Goal: Task Accomplishment & Management: Use online tool/utility

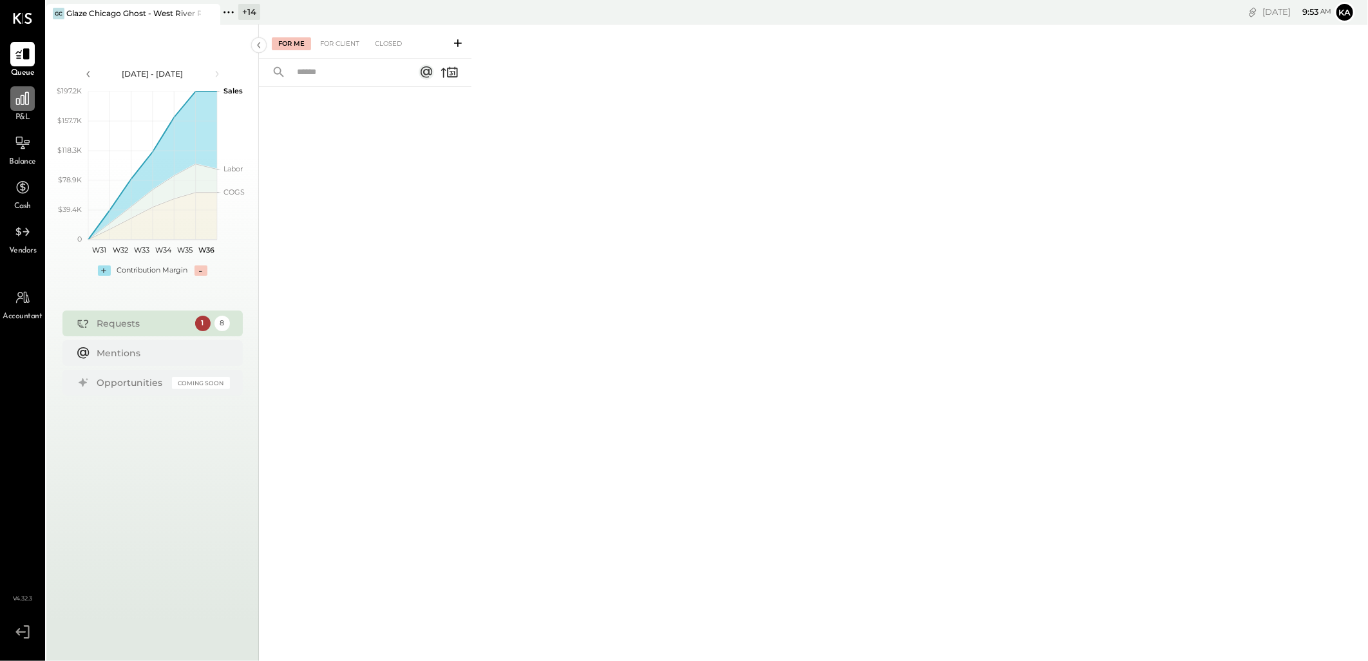
click at [20, 100] on icon at bounding box center [22, 98] width 13 height 13
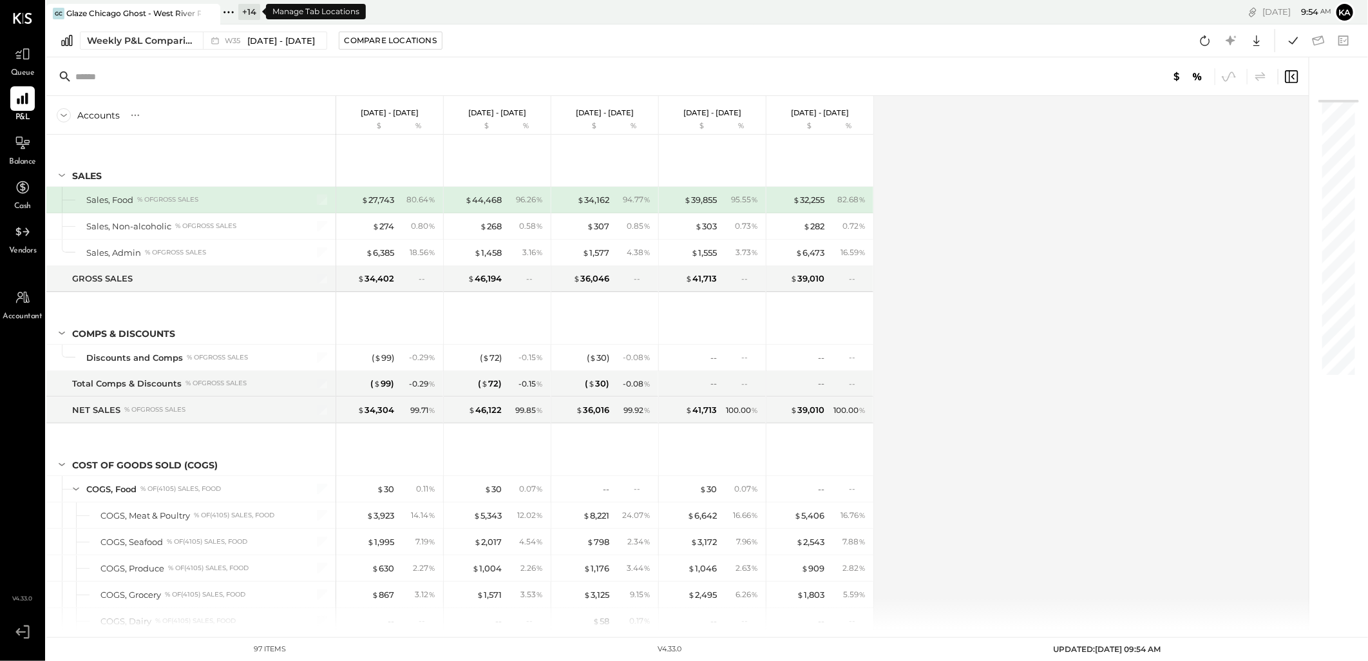
click at [228, 10] on icon at bounding box center [228, 12] width 17 height 17
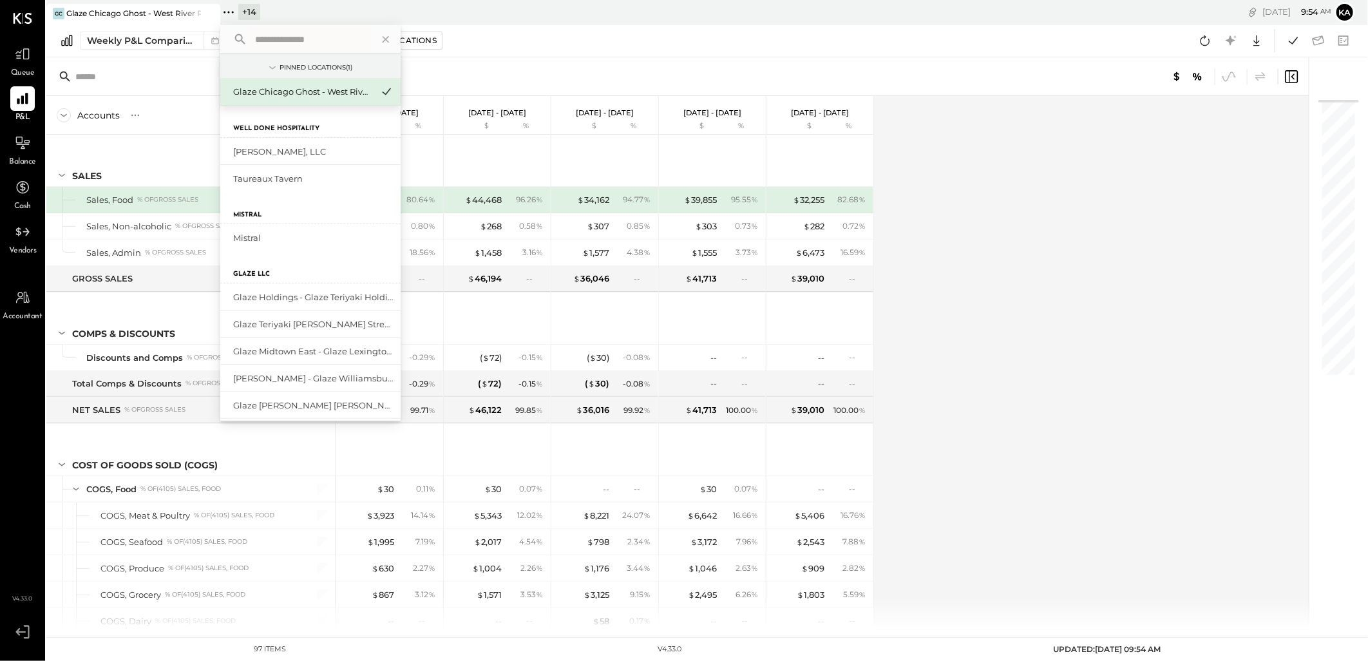
click at [648, 41] on div "Weekly P&L Comparison W35 [DATE] - [DATE] Compare Locations Google Sheets Excel" at bounding box center [707, 40] width 1322 height 33
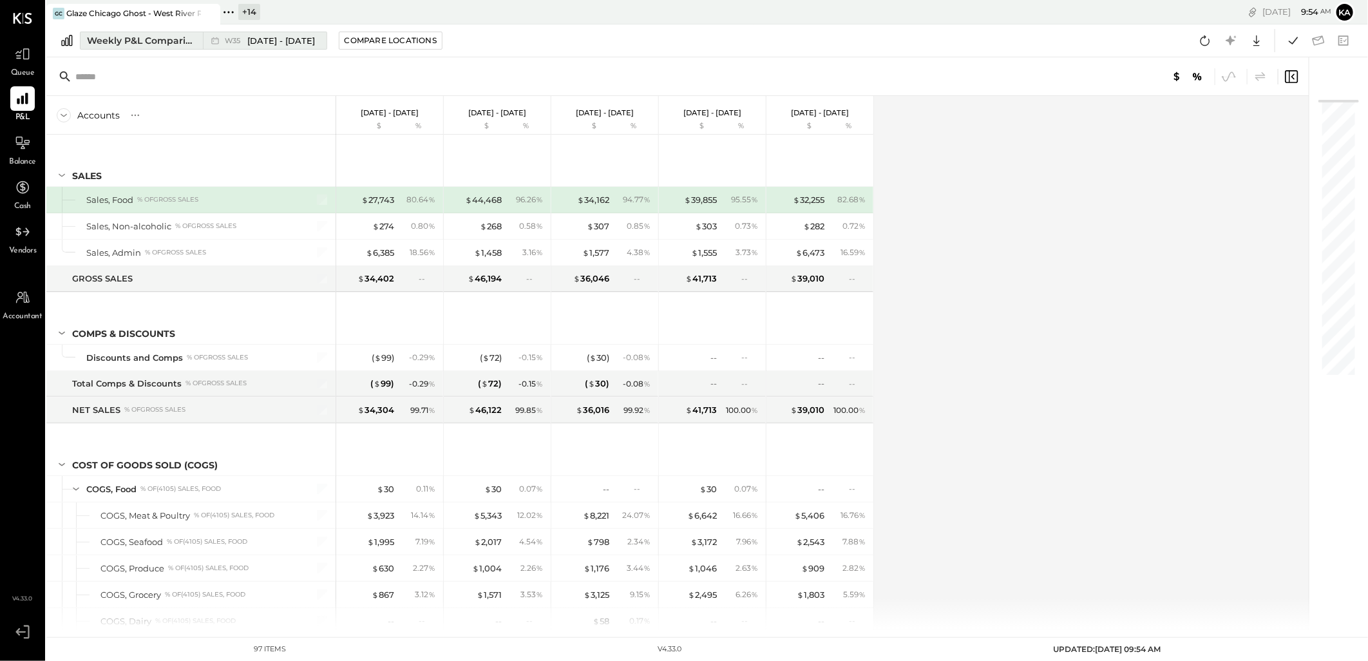
click at [180, 37] on div "Weekly P&L Comparison" at bounding box center [141, 40] width 108 height 13
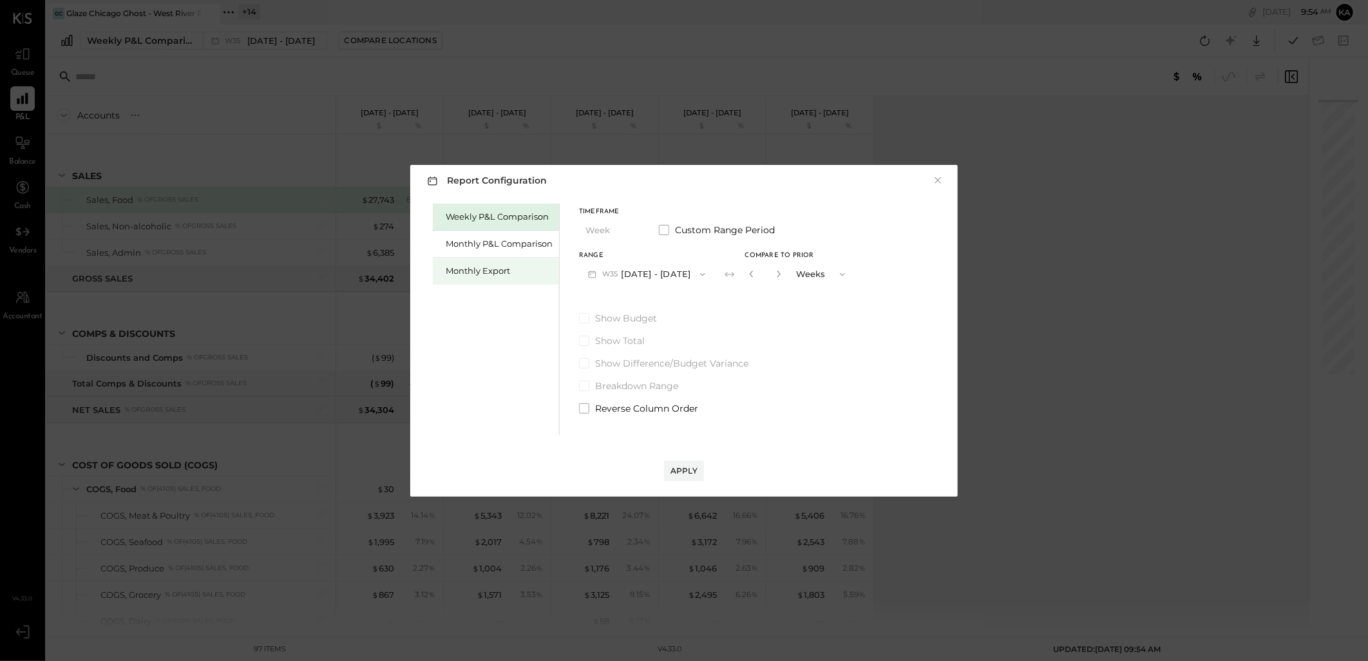
click at [485, 267] on div "Monthly Export" at bounding box center [499, 271] width 107 height 12
click at [701, 274] on icon "button" at bounding box center [703, 273] width 5 height 3
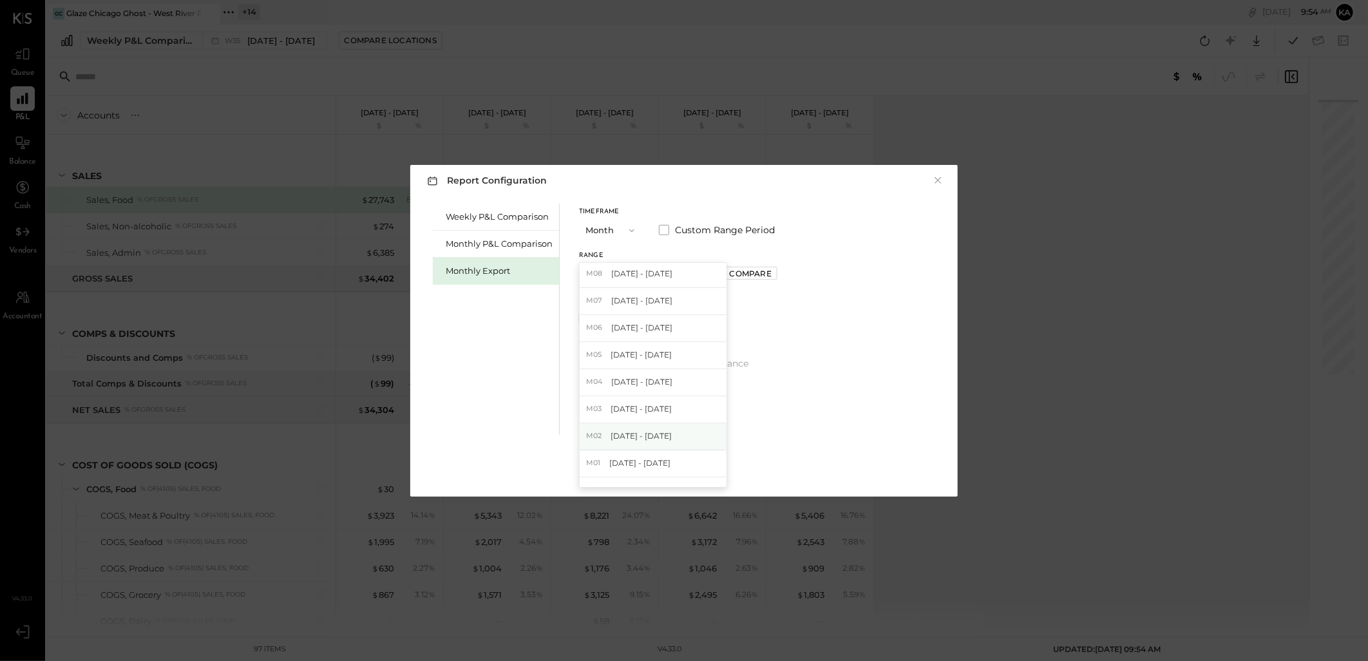
scroll to position [71, 0]
click at [658, 419] on span "[DATE] - [DATE]" at bounding box center [639, 420] width 61 height 11
click at [696, 272] on icon "button" at bounding box center [701, 274] width 10 height 10
click at [683, 324] on div "M07 [DATE] - [DATE]" at bounding box center [653, 330] width 147 height 27
click at [668, 272] on button "M07 [DATE] - [DATE]" at bounding box center [647, 274] width 136 height 24
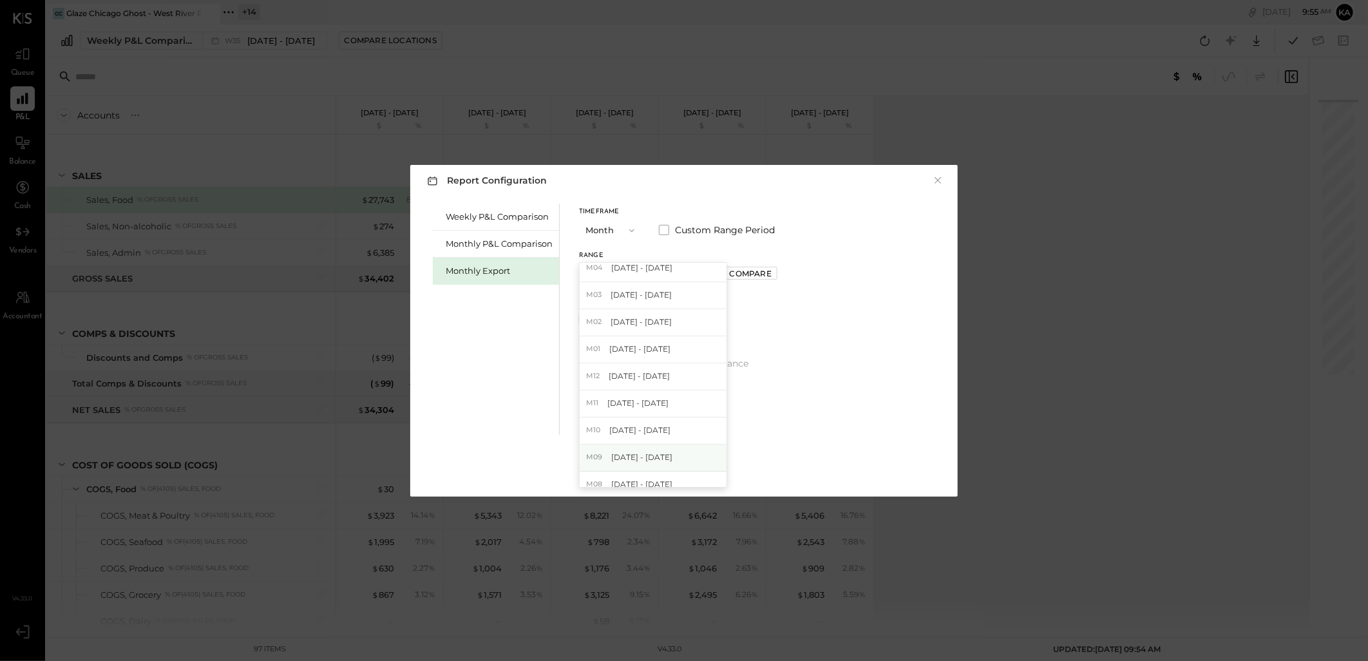
scroll to position [214, 0]
click at [797, 305] on div "Weekly P&L Comparison Monthly P&L Comparison Monthly Export Timeframe Month Cus…" at bounding box center [684, 317] width 522 height 234
click at [665, 228] on span at bounding box center [664, 230] width 10 height 10
click at [649, 272] on icon "button" at bounding box center [644, 274] width 10 height 10
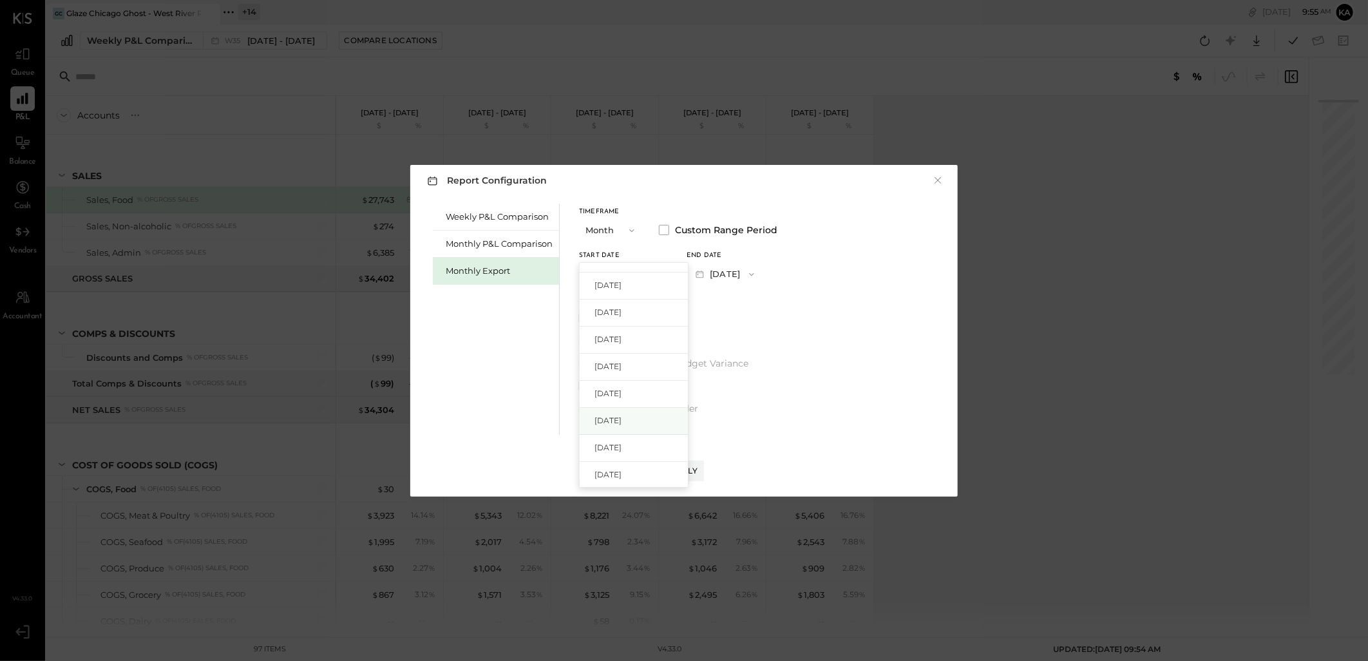
click at [635, 417] on div "[DATE]" at bounding box center [634, 421] width 108 height 27
click at [757, 272] on span "button" at bounding box center [748, 274] width 17 height 10
click at [766, 328] on div "[DATE]" at bounding box center [741, 330] width 108 height 27
click at [684, 468] on div "Apply" at bounding box center [683, 470] width 27 height 11
